Goal: Information Seeking & Learning: Learn about a topic

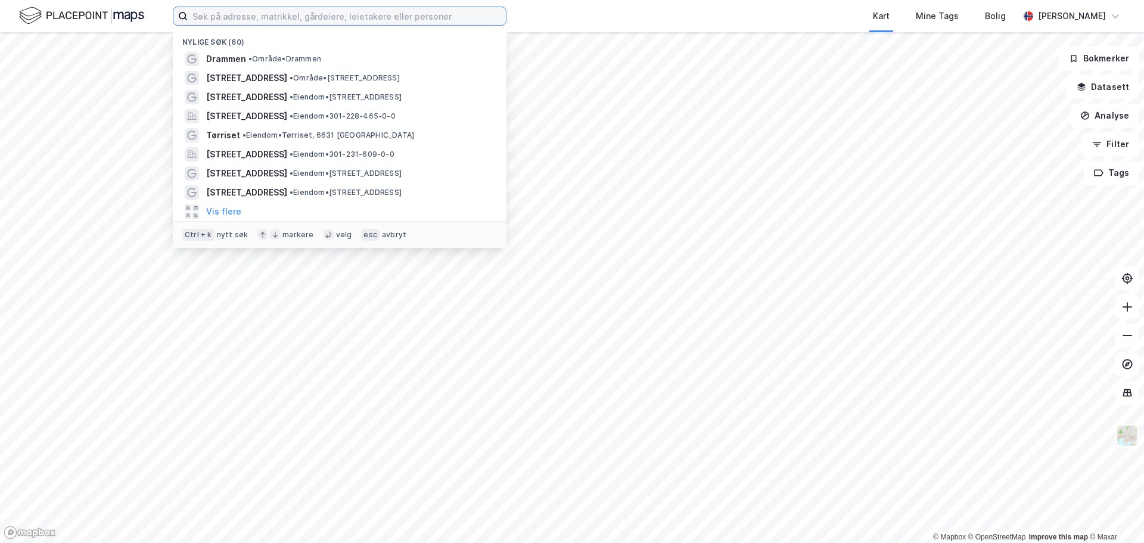
click at [248, 20] on input at bounding box center [347, 16] width 318 height 18
type input "haakonsvern"
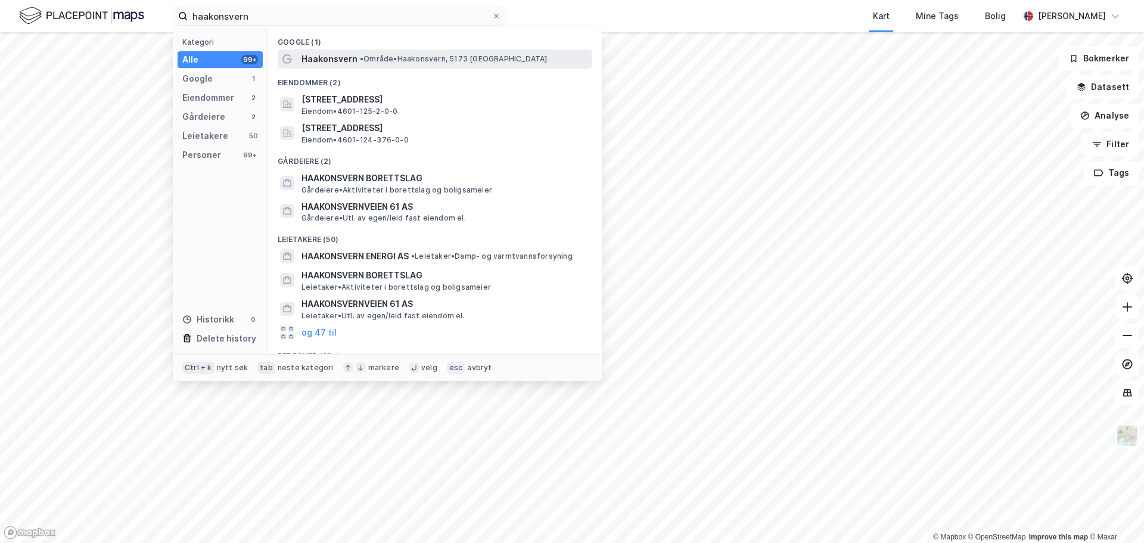
click at [405, 52] on div "Haakonsvern • Område • [GEOGRAPHIC_DATA], 5173 [GEOGRAPHIC_DATA]" at bounding box center [446, 59] width 288 height 14
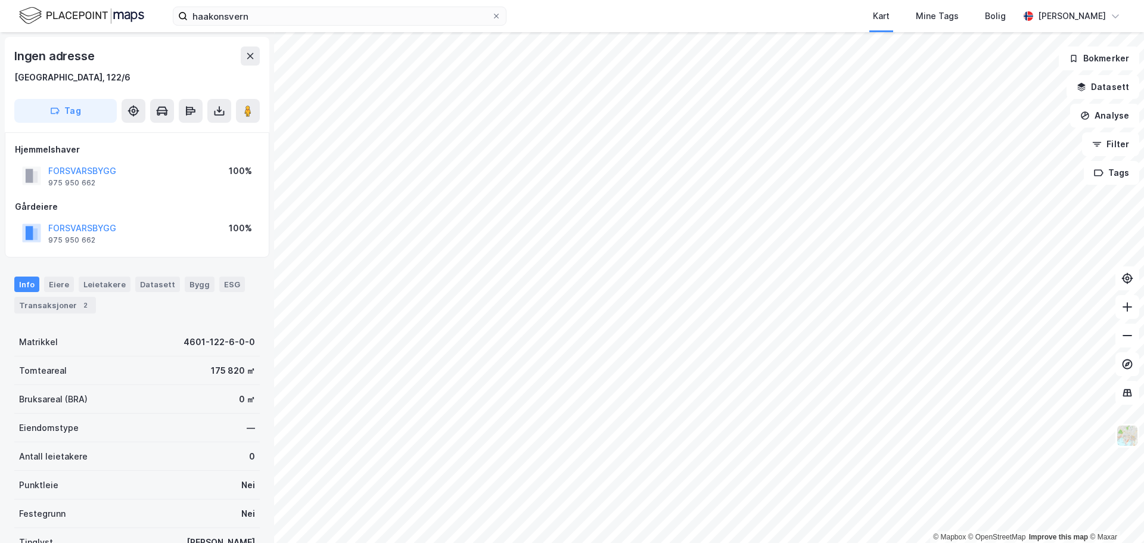
click at [694, 542] on html "haakonsvern Kart Mine Tags Bolig [PERSON_NAME] © Mapbox © OpenStreetMap Improve…" at bounding box center [572, 271] width 1144 height 543
